Goal: Information Seeking & Learning: Learn about a topic

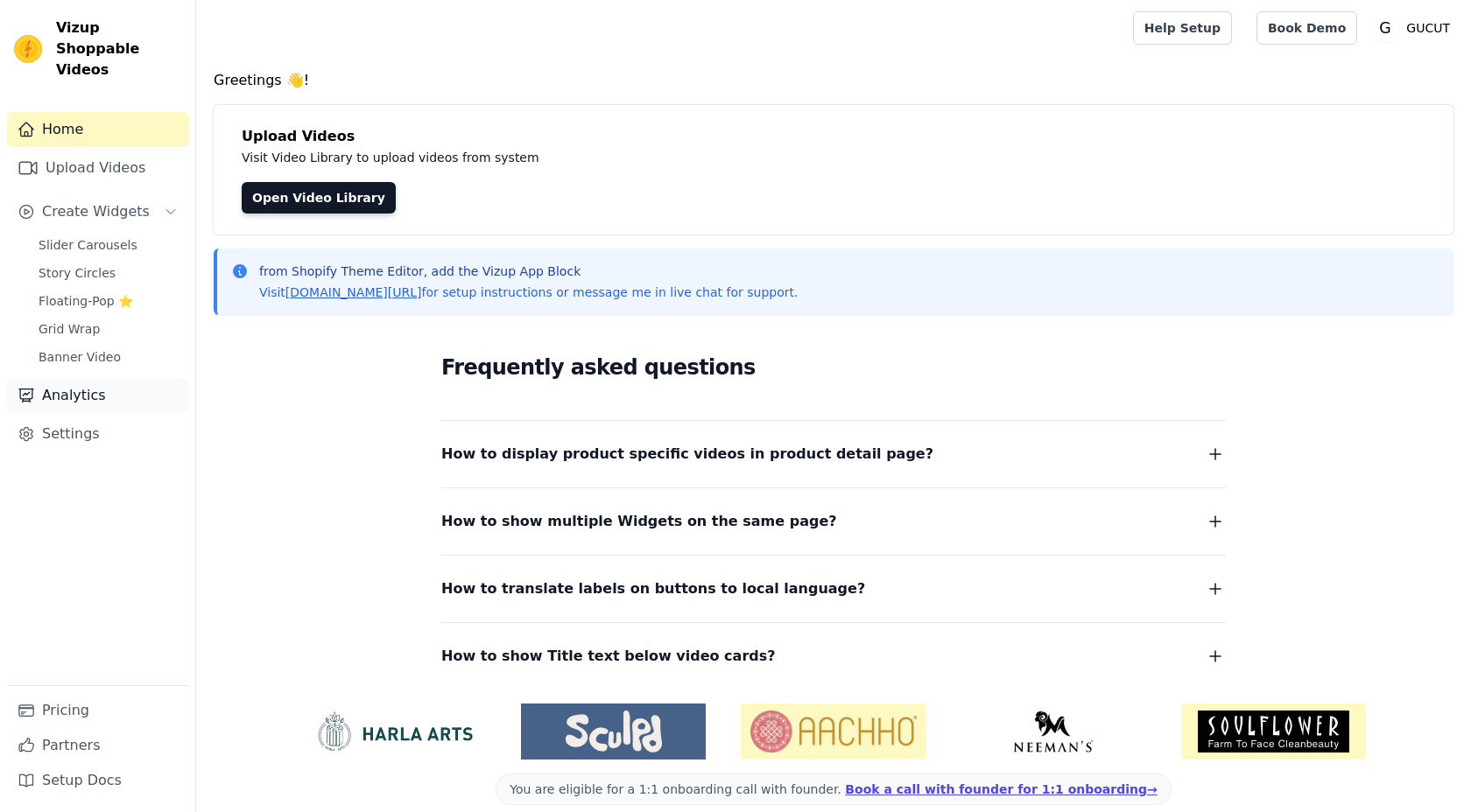
click at [67, 378] on link "Analytics" at bounding box center [97, 396] width 181 height 35
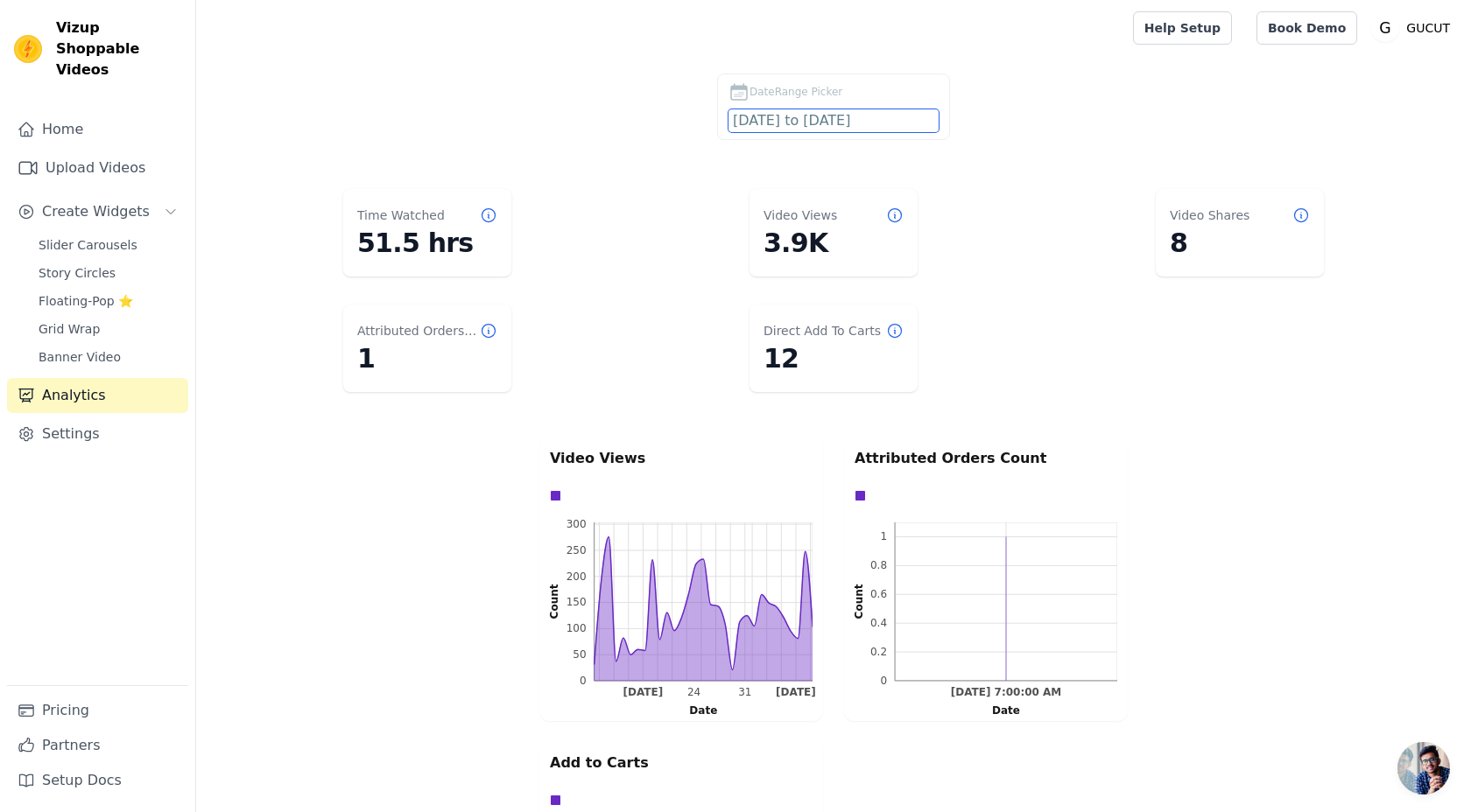
click at [829, 123] on input "2025-08-10 to 2025-09-09" at bounding box center [833, 121] width 210 height 23
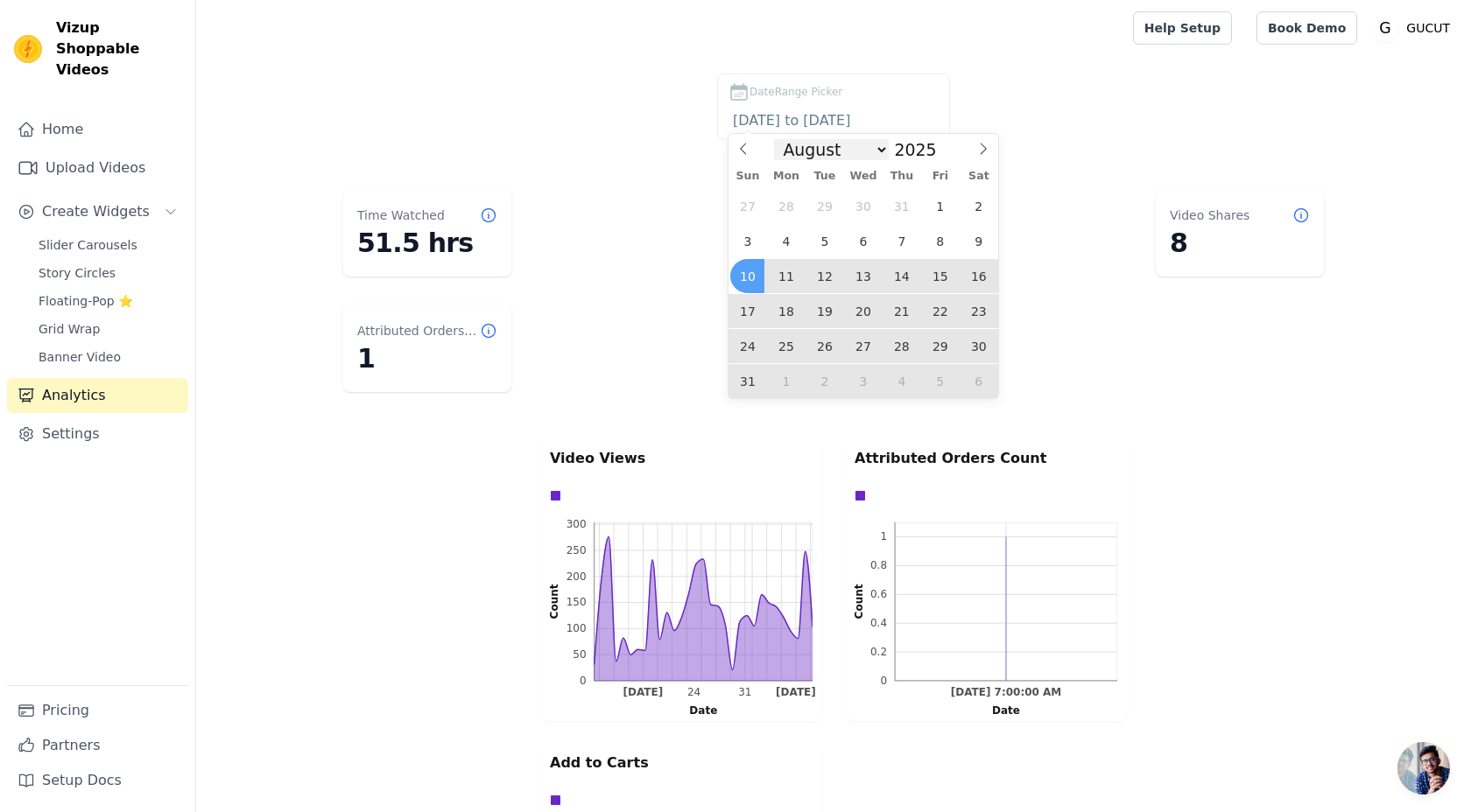
click at [874, 142] on select "January February March April May June July August September October November De…" at bounding box center [831, 149] width 115 height 21
click at [780, 139] on select "January February March April May June July August September October November De…" at bounding box center [831, 149] width 115 height 21
click at [975, 237] on span "9" at bounding box center [978, 241] width 34 height 34
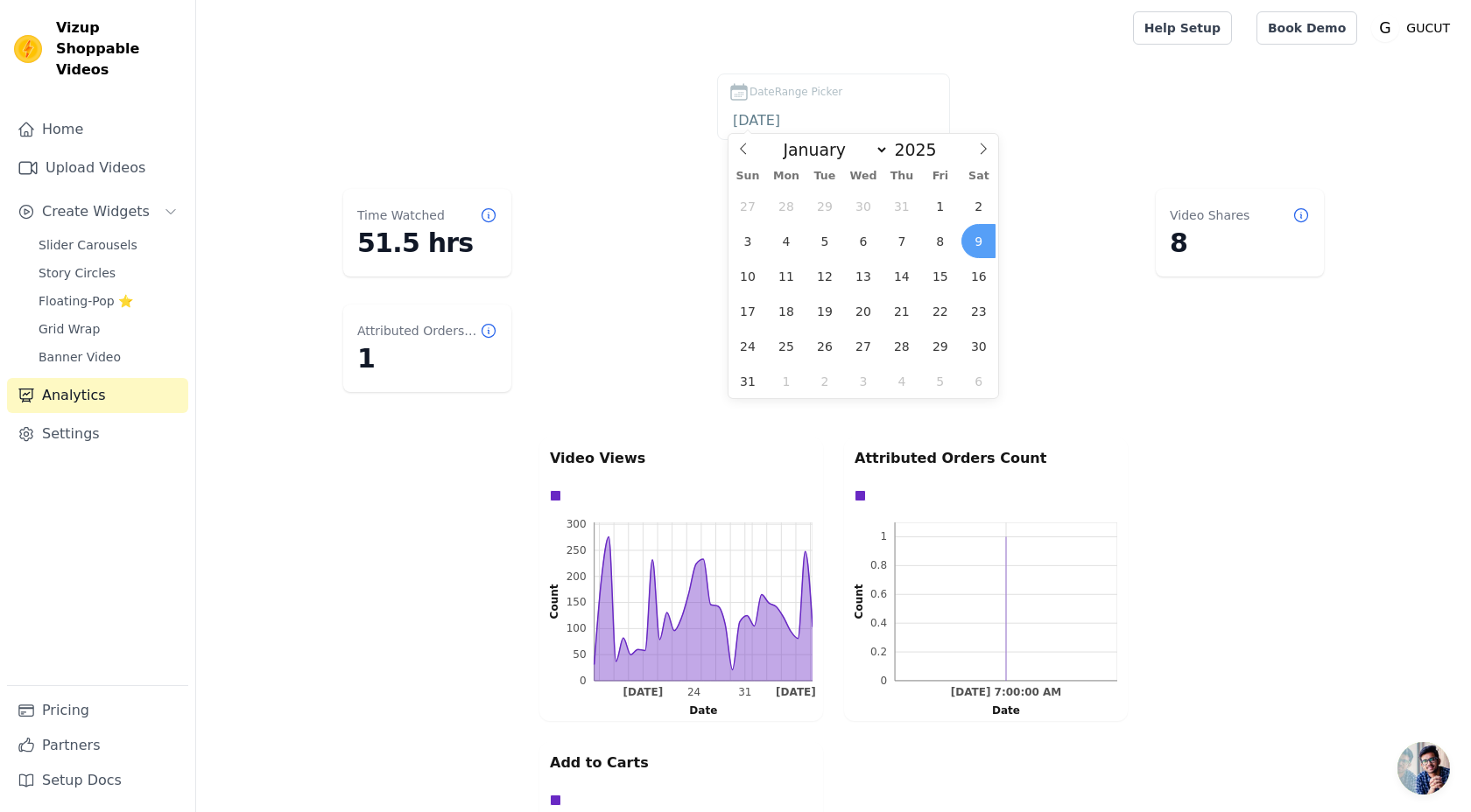
click at [975, 237] on span "9" at bounding box center [978, 241] width 34 height 34
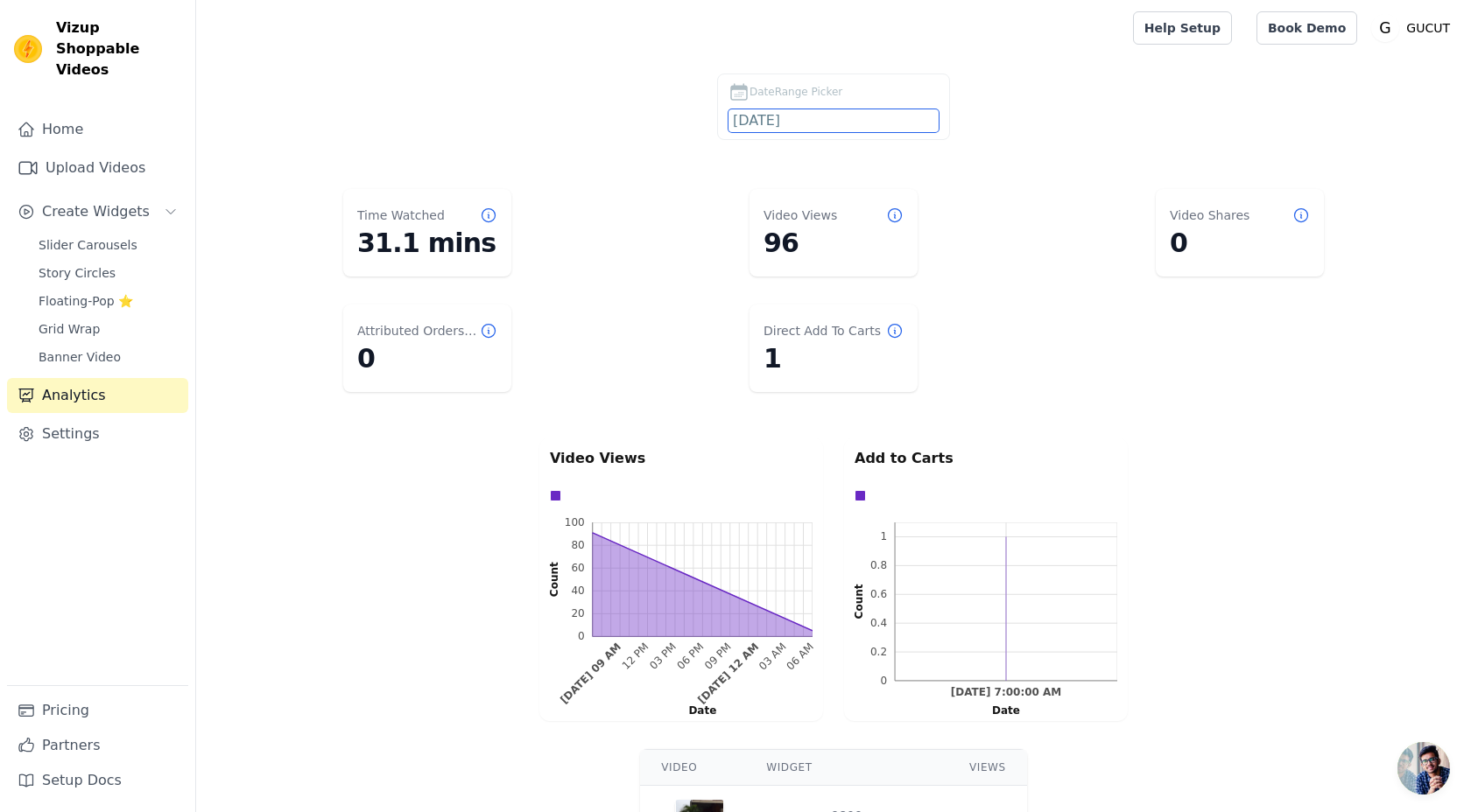
click at [841, 122] on input "2025-08-09" at bounding box center [833, 121] width 210 height 23
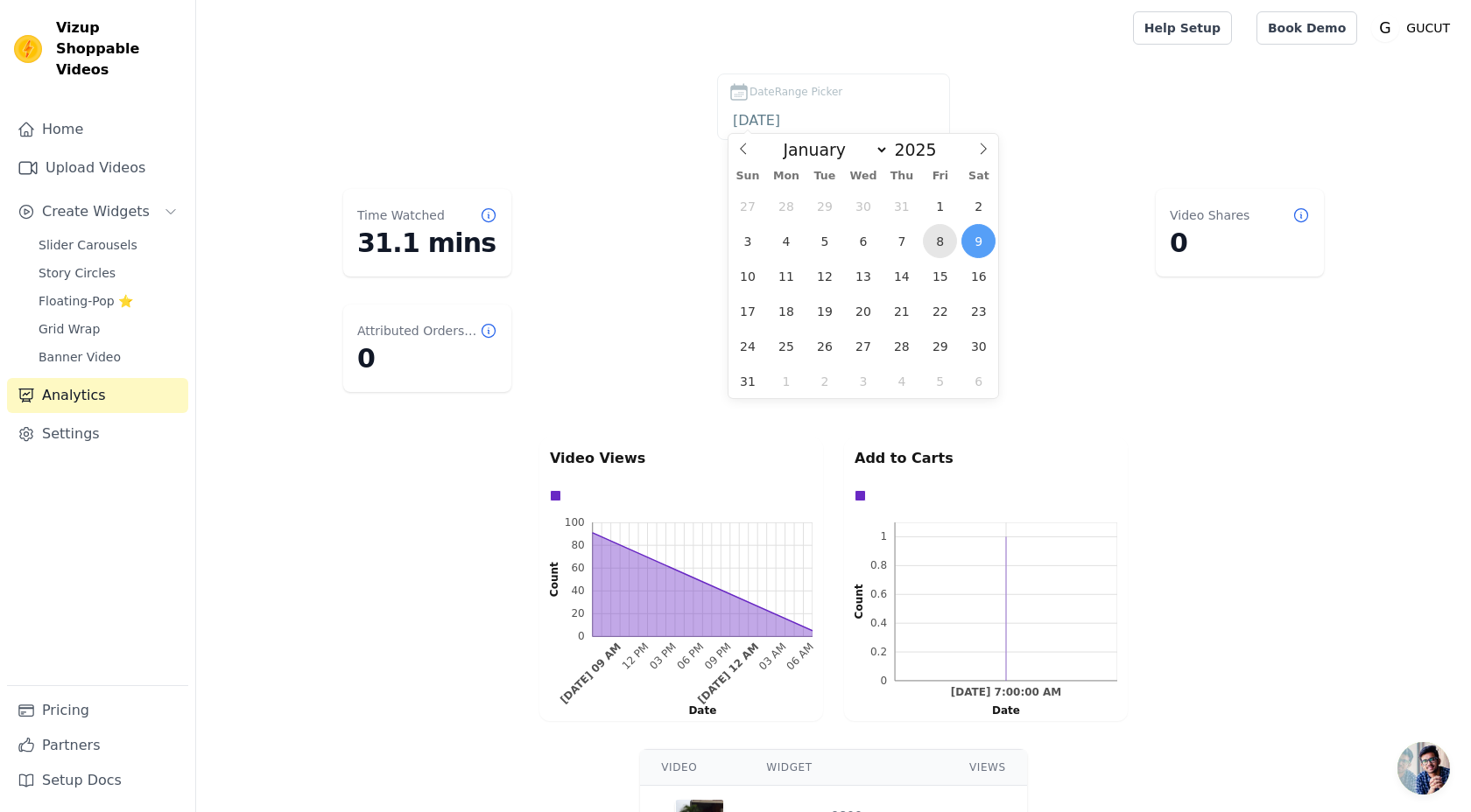
click at [951, 239] on span "8" at bounding box center [939, 241] width 34 height 34
click at [946, 199] on span "1" at bounding box center [939, 206] width 34 height 34
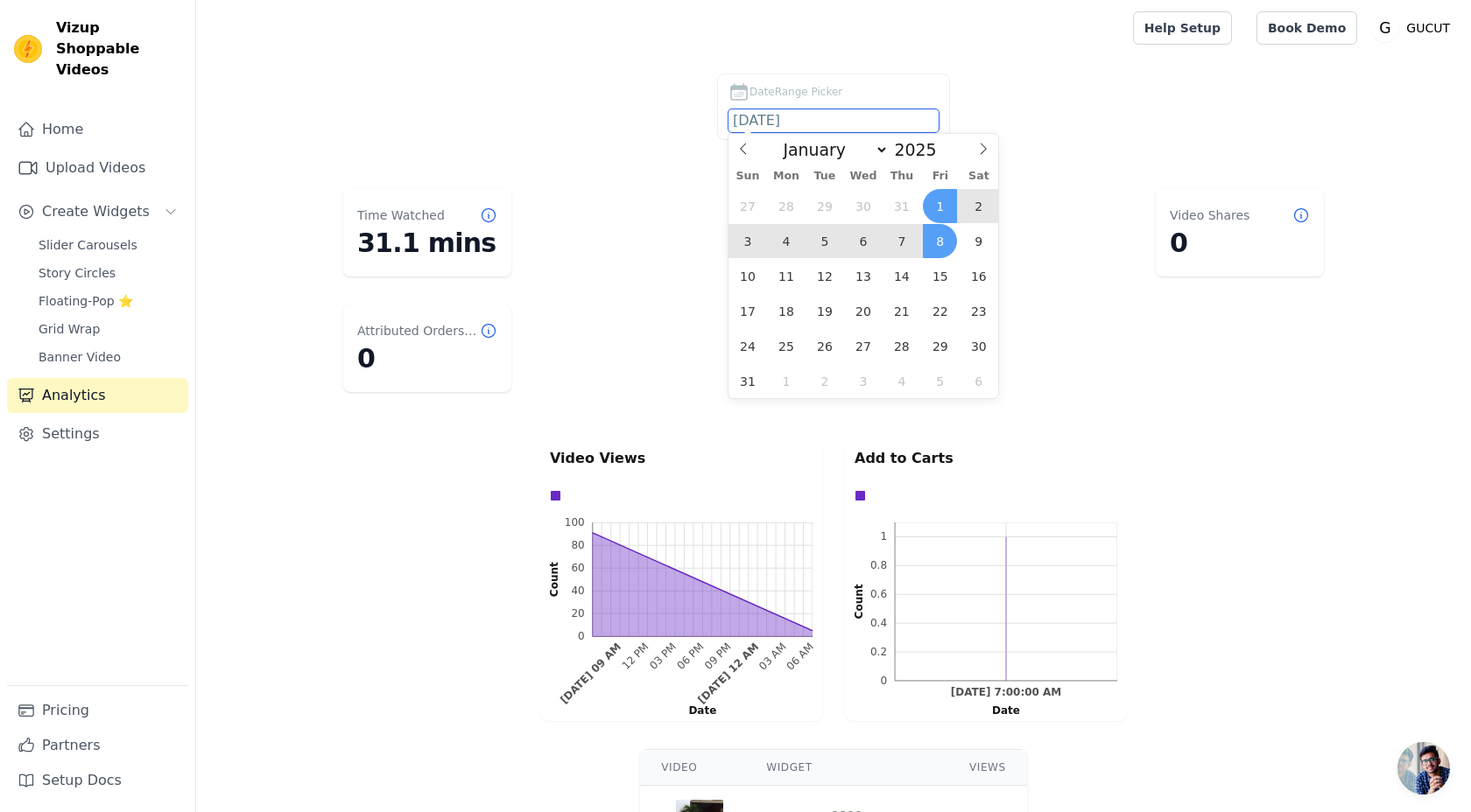
type input "2025-08-01 to 2025-08-08"
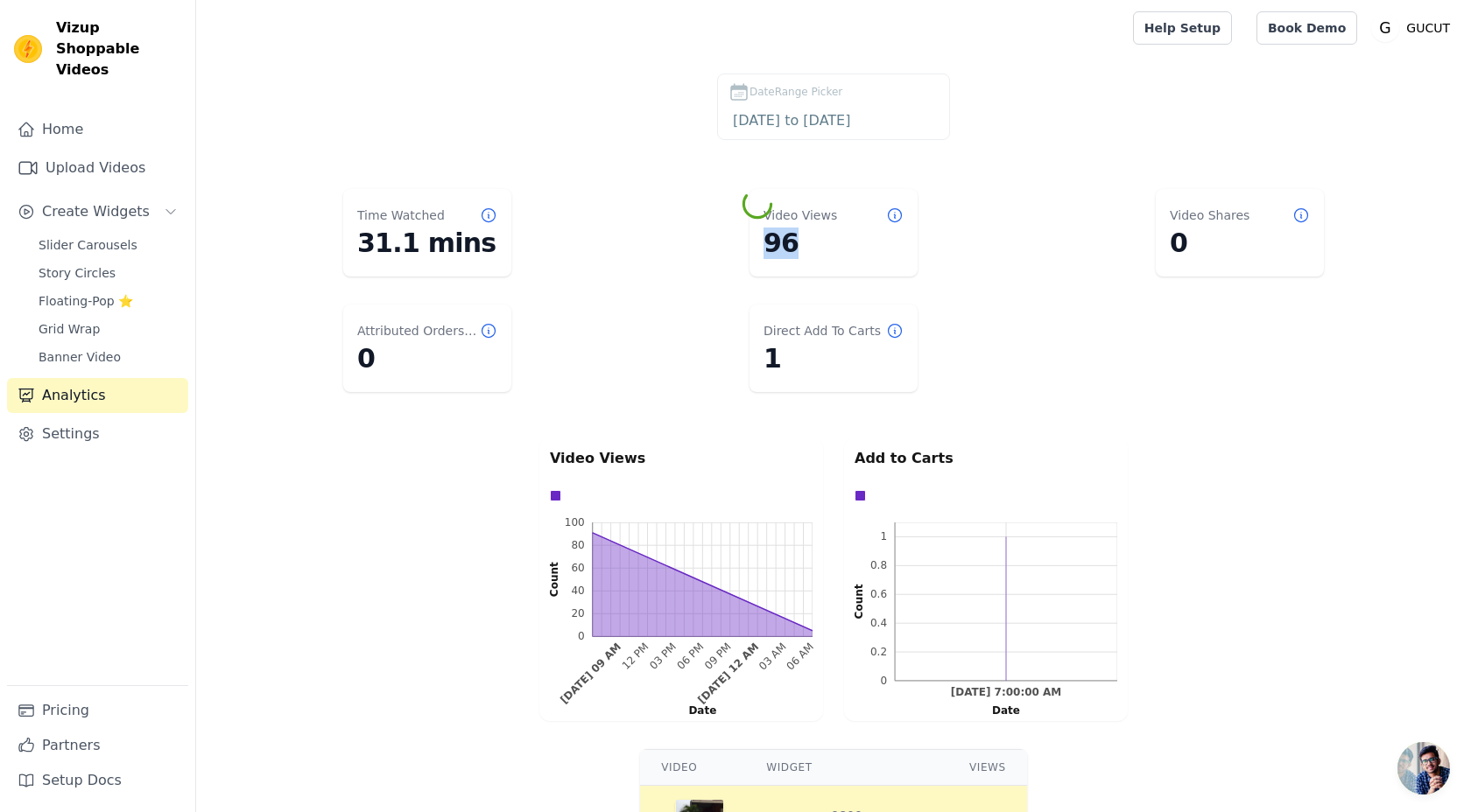
click at [946, 199] on dl "Time Watched 31.1 mins Video Views 96 Video Shares 0 Attributed Orders Count 0 …" at bounding box center [832, 290] width 1204 height 217
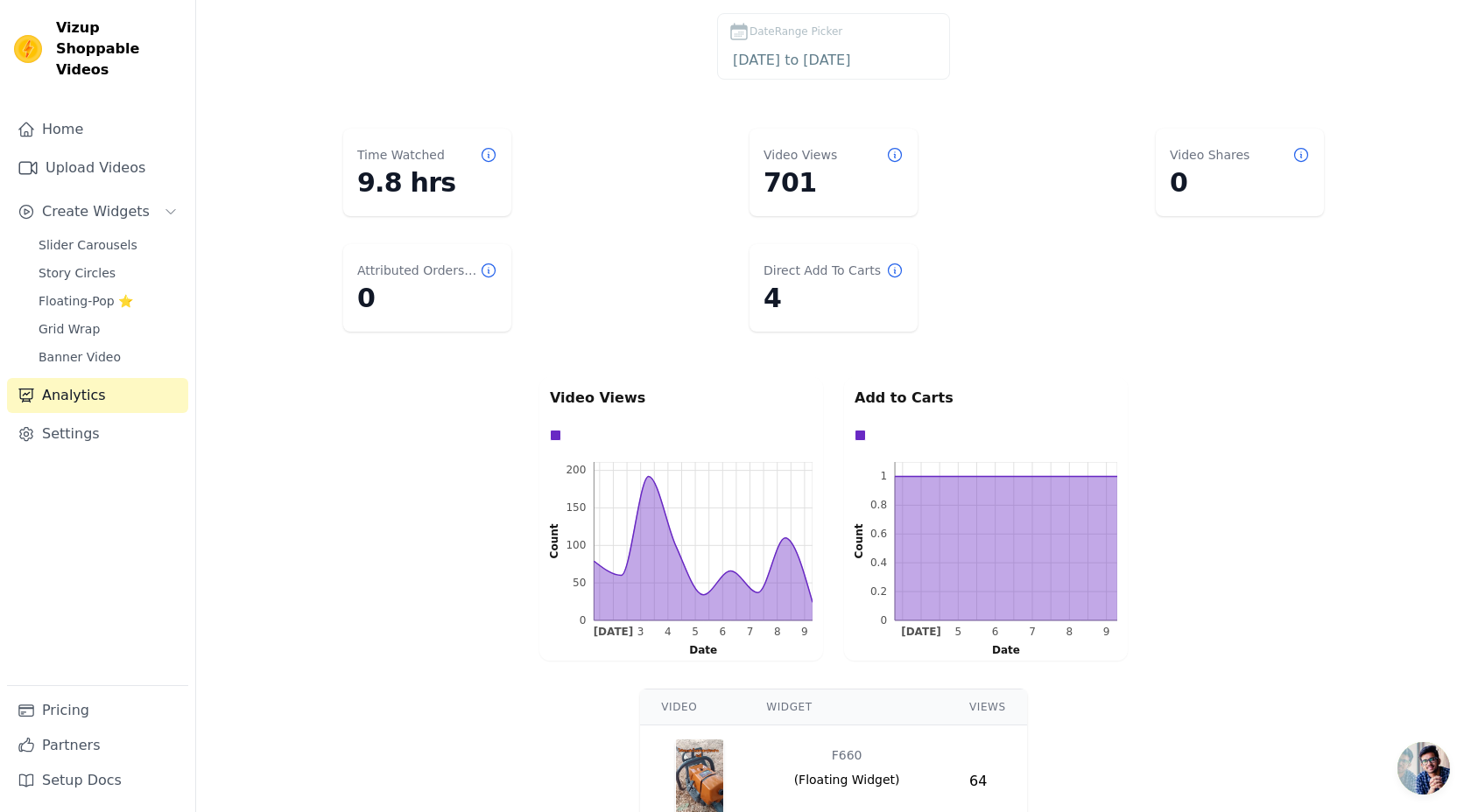
scroll to position [61, 0]
click at [101, 317] on link "Grid Wrap" at bounding box center [108, 329] width 160 height 24
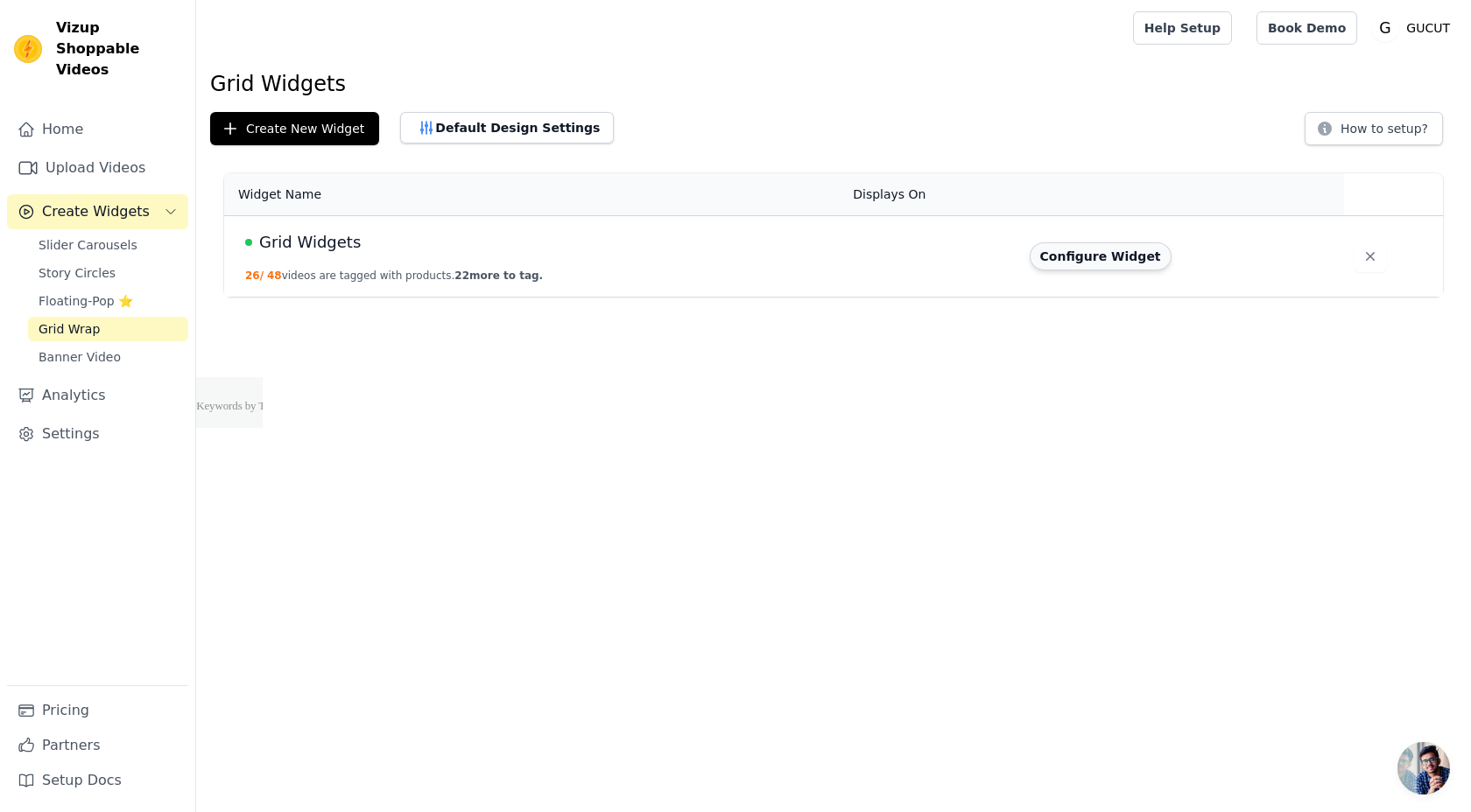
click at [1078, 264] on button "Configure Widget" at bounding box center [1100, 257] width 142 height 28
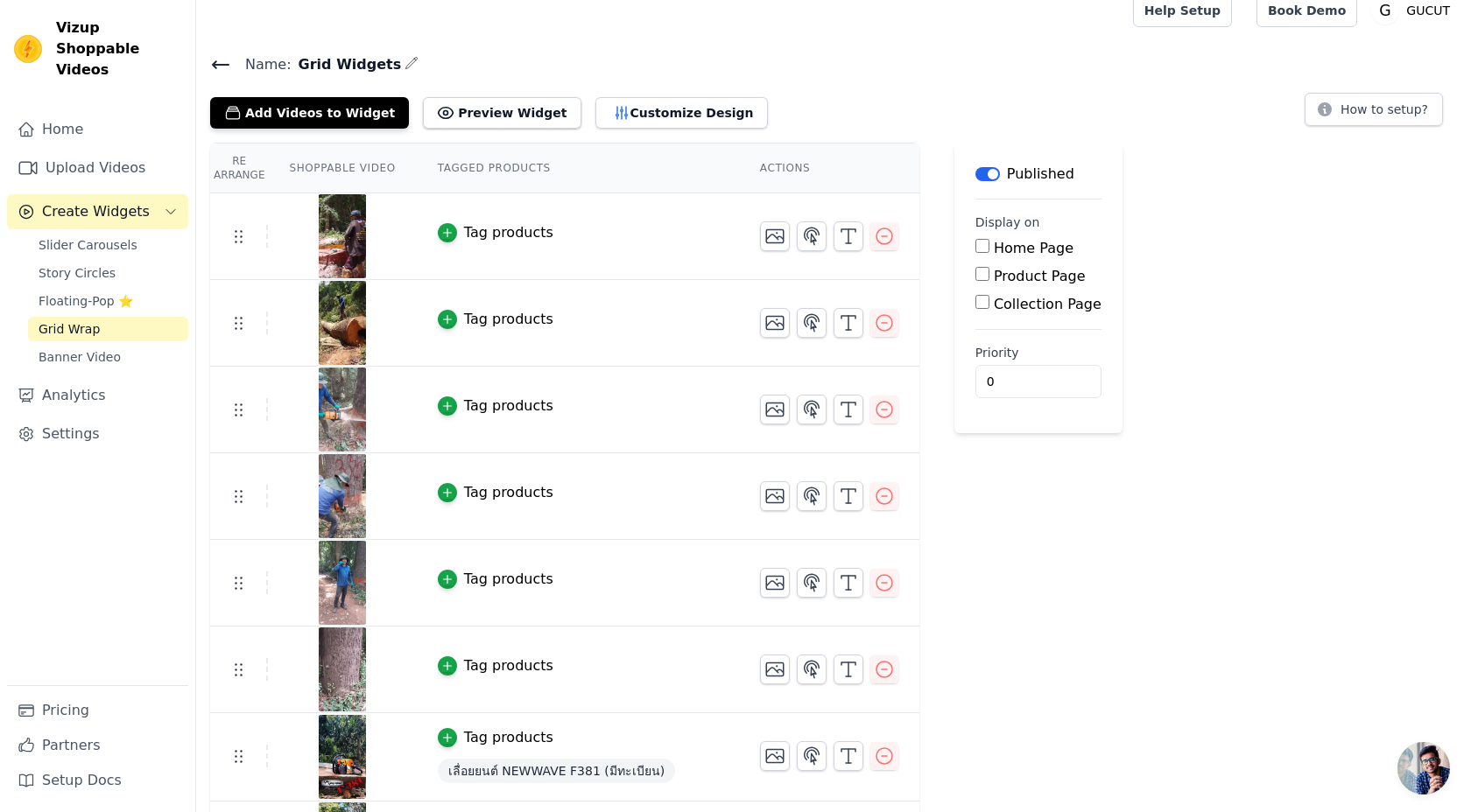
scroll to position [39, 0]
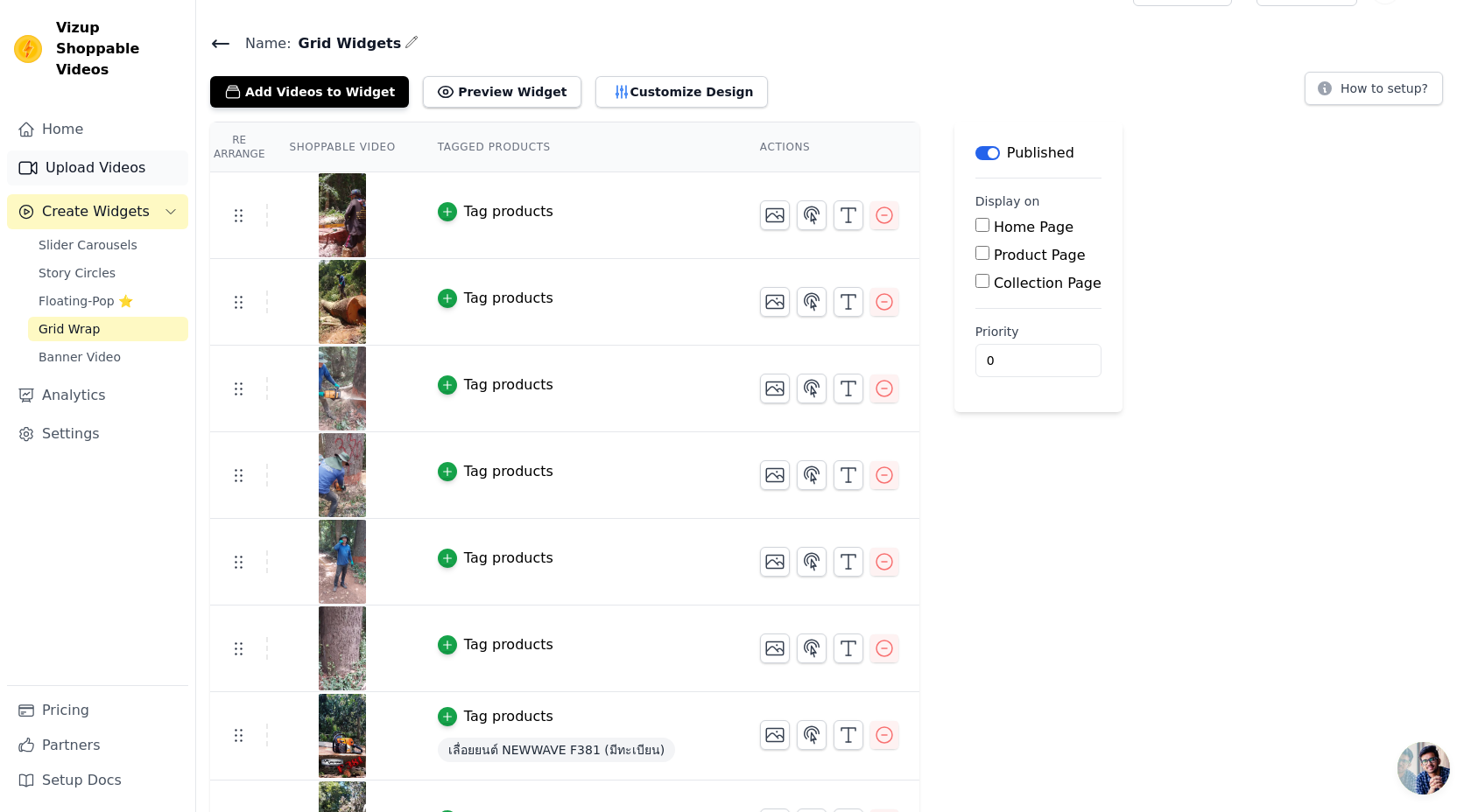
click at [65, 150] on link "Upload Videos" at bounding box center [97, 168] width 181 height 35
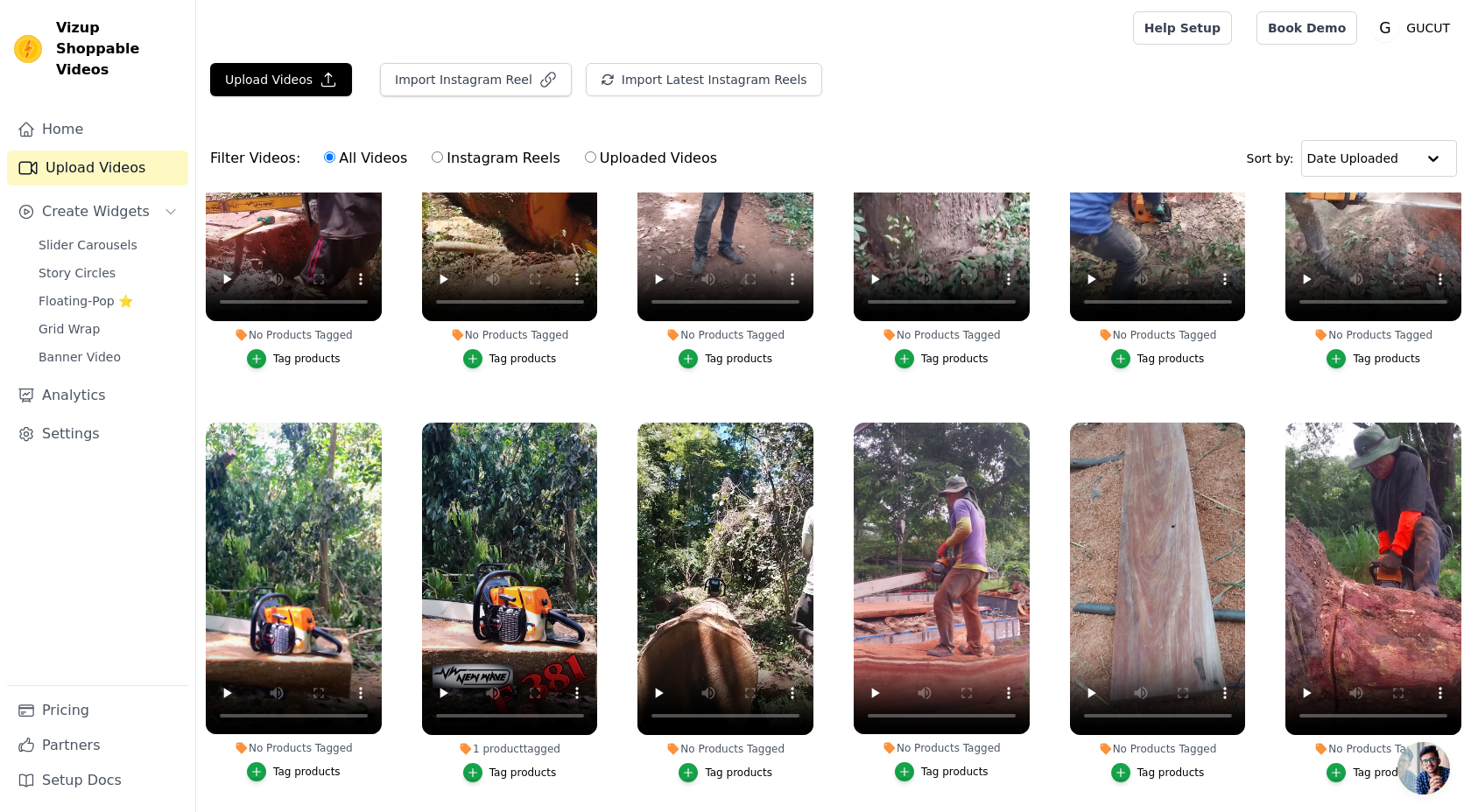
scroll to position [105, 0]
